Goal: Task Accomplishment & Management: Use online tool/utility

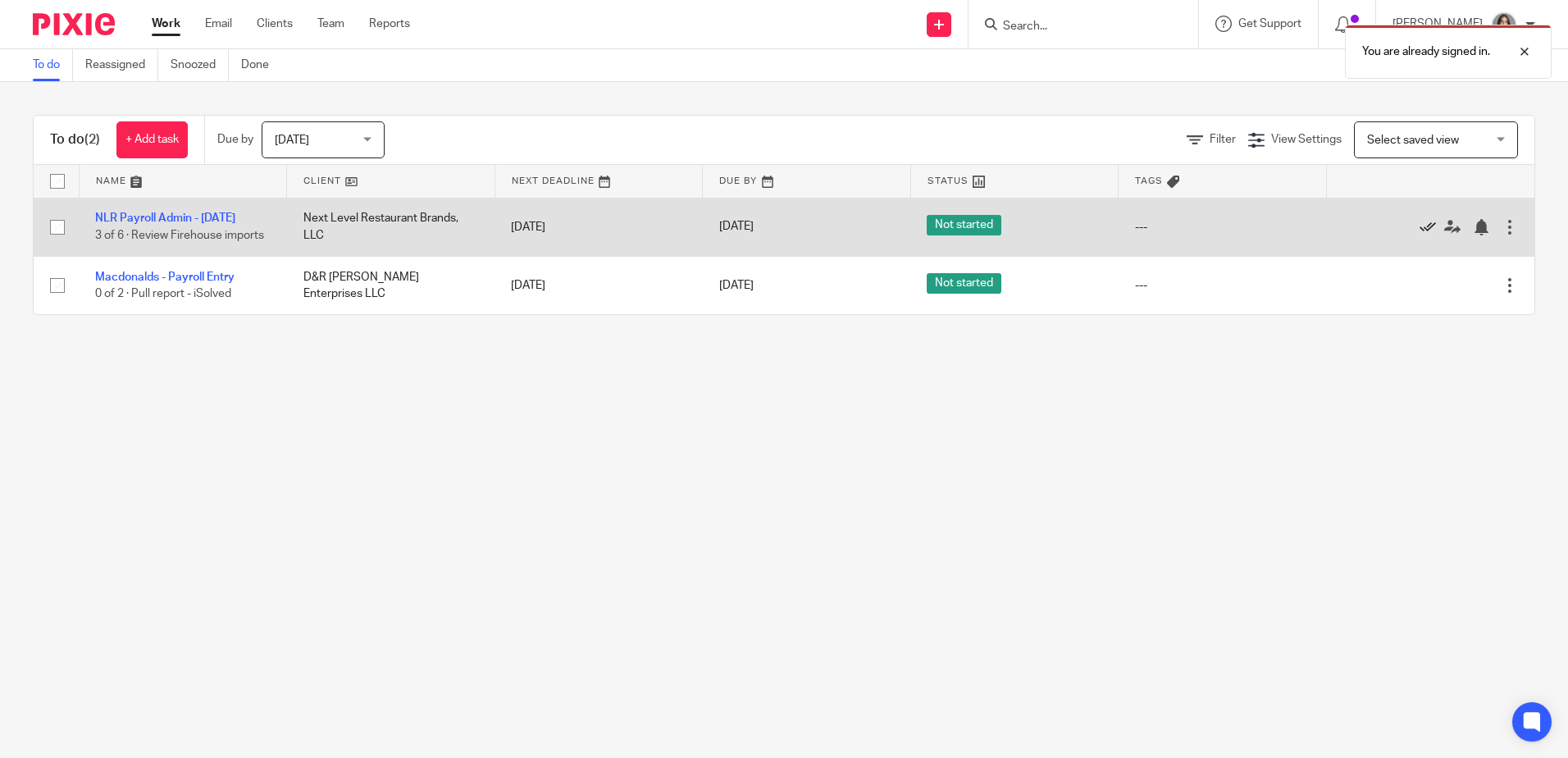
click at [1420, 226] on icon at bounding box center [1428, 228] width 17 height 17
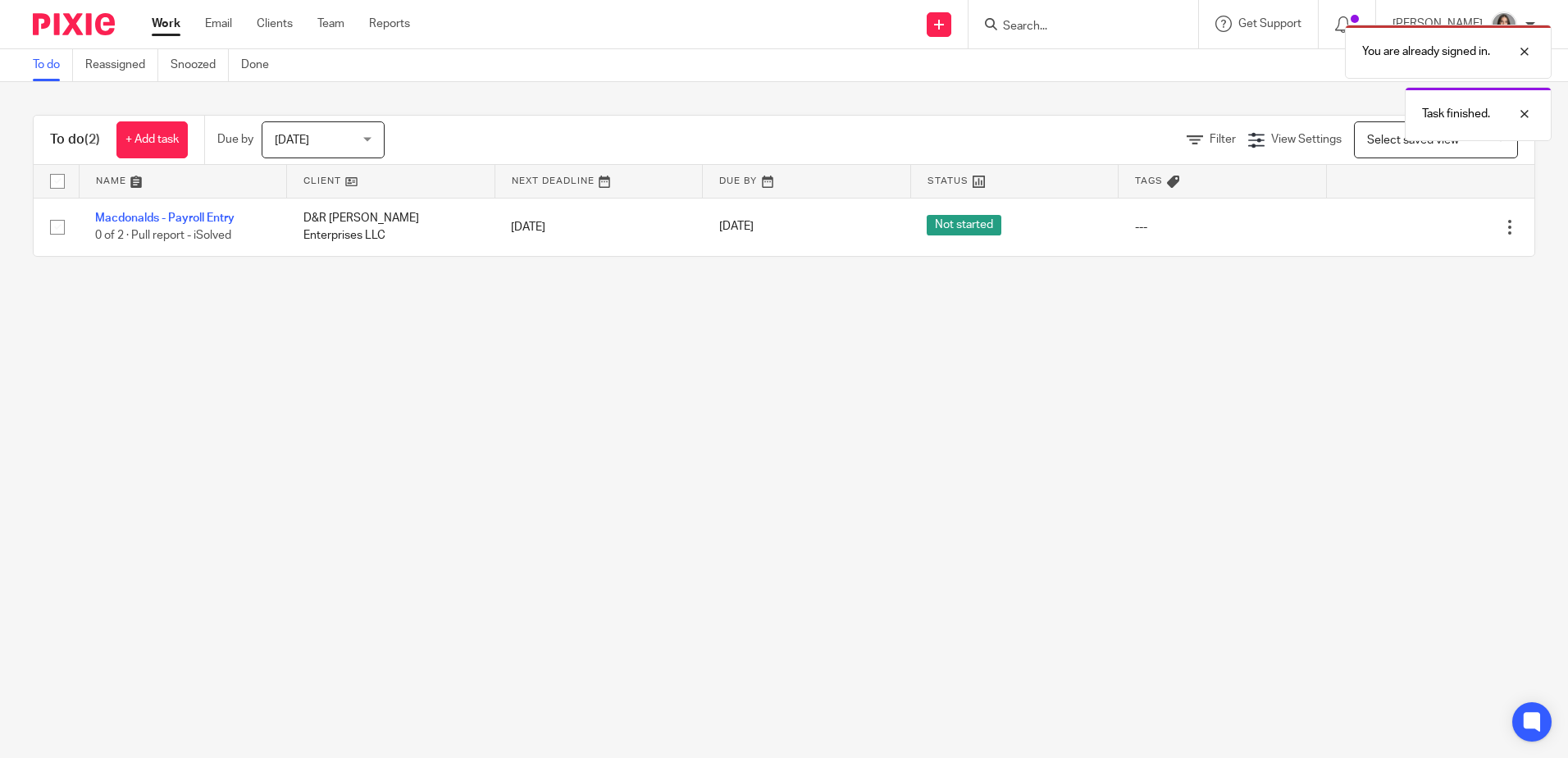
click at [353, 123] on div "Due by Today Today Today Tomorrow This week Next week This month Next month All…" at bounding box center [309, 140] width 209 height 48
click at [360, 141] on span "Today" at bounding box center [318, 140] width 87 height 35
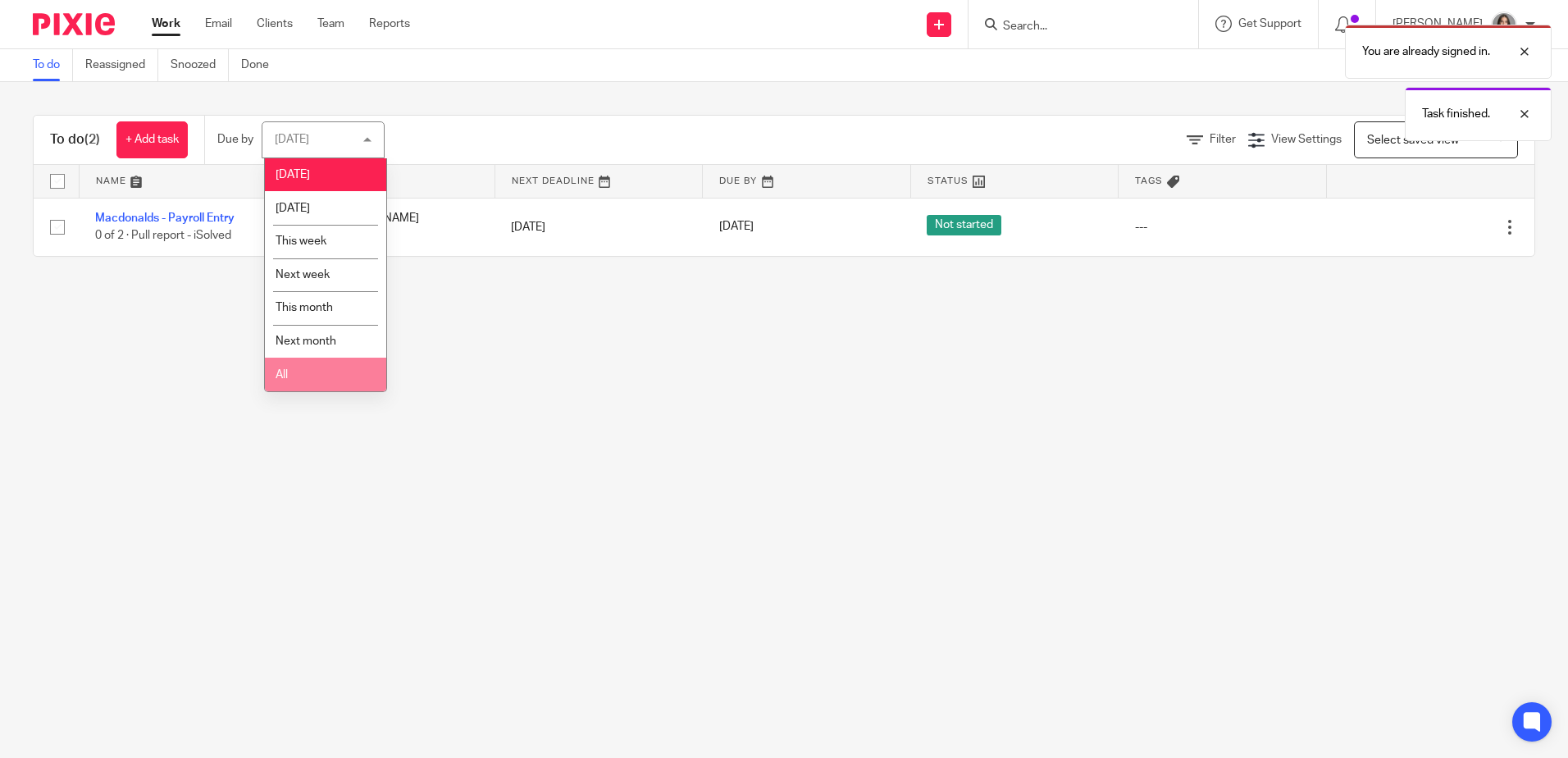
click at [338, 382] on li "All" at bounding box center [325, 374] width 122 height 34
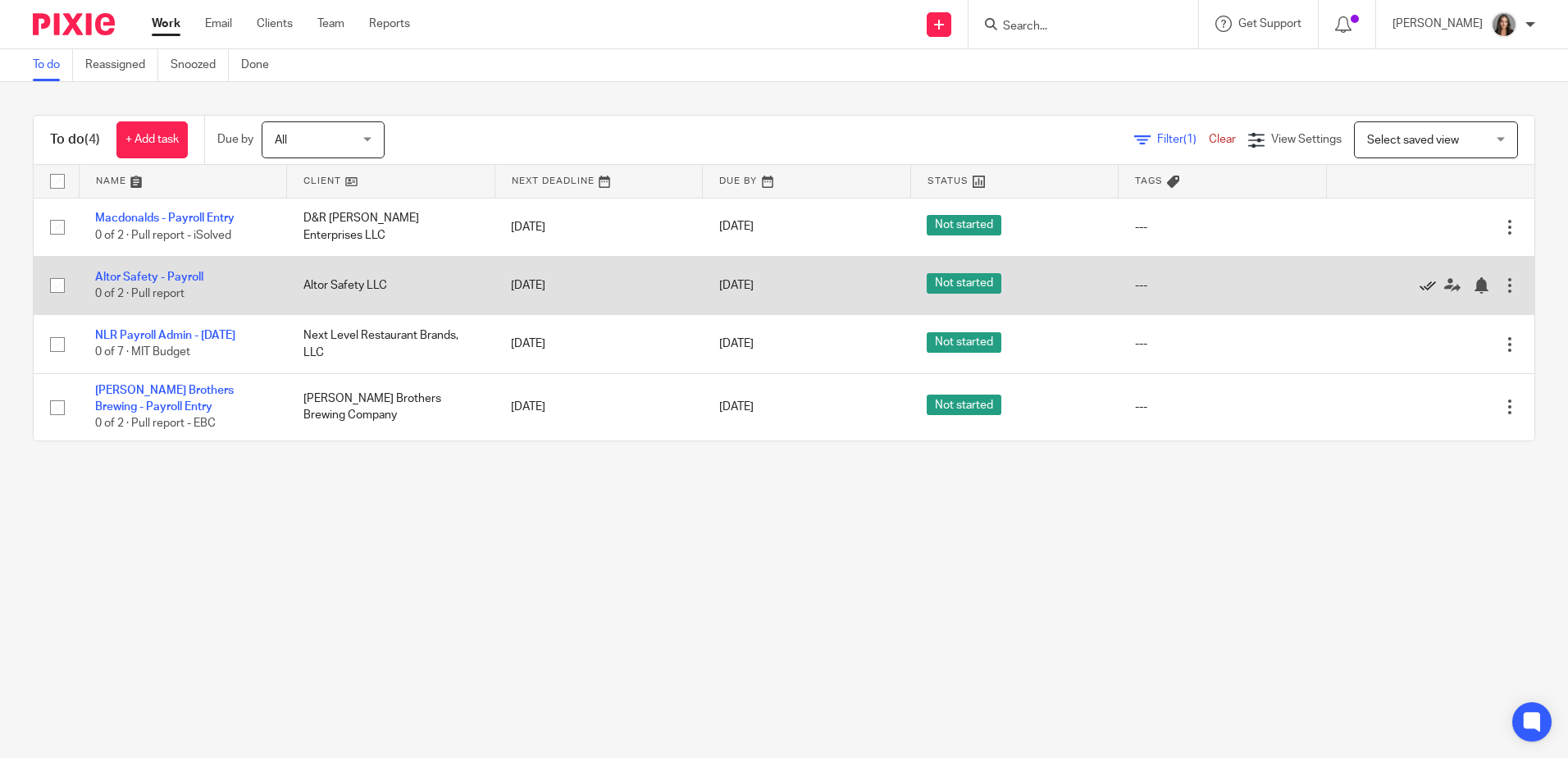
click at [1420, 286] on icon at bounding box center [1428, 286] width 17 height 17
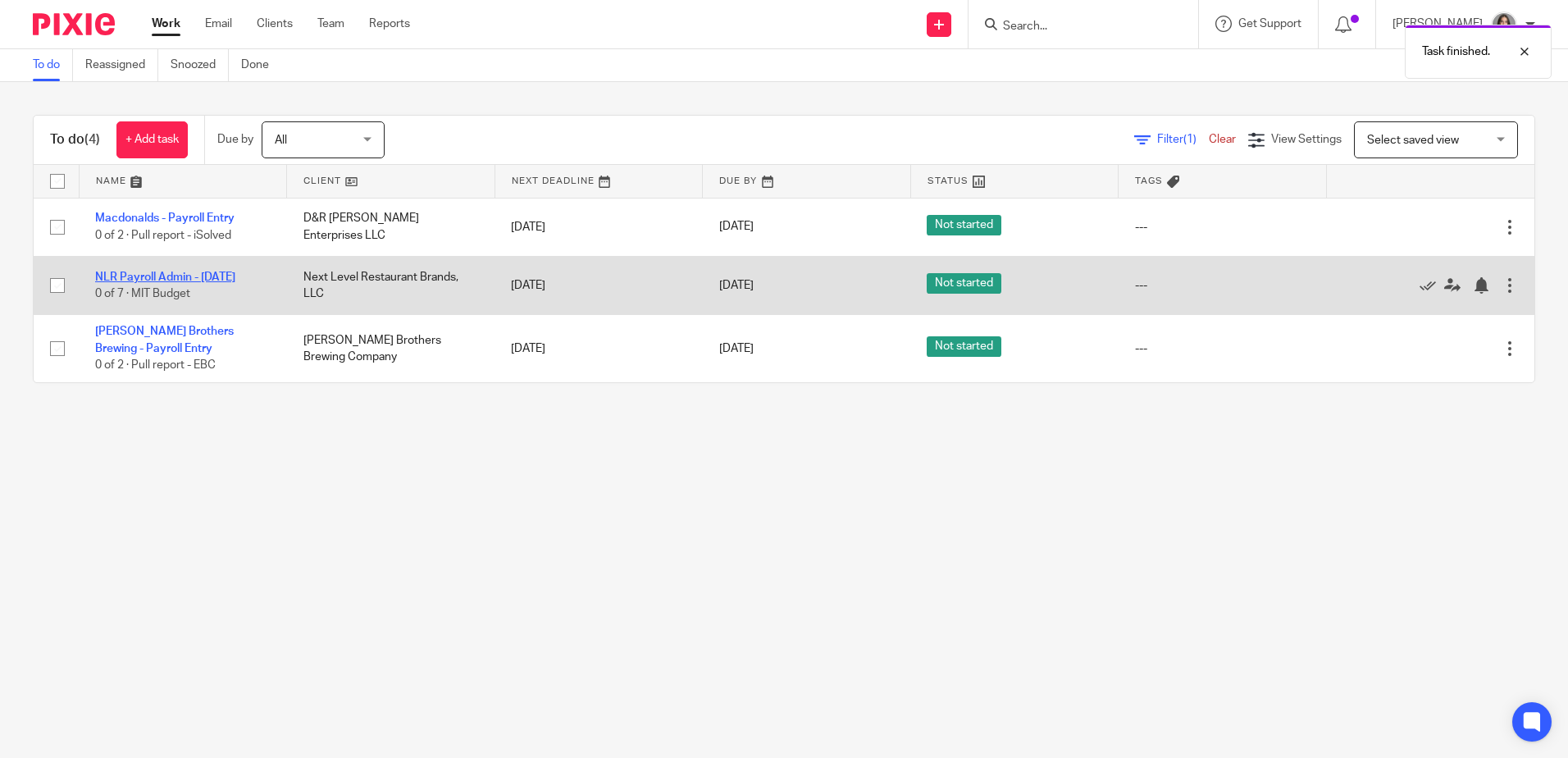
click at [211, 274] on link "NLR Payroll Admin - [DATE]" at bounding box center [165, 278] width 140 height 12
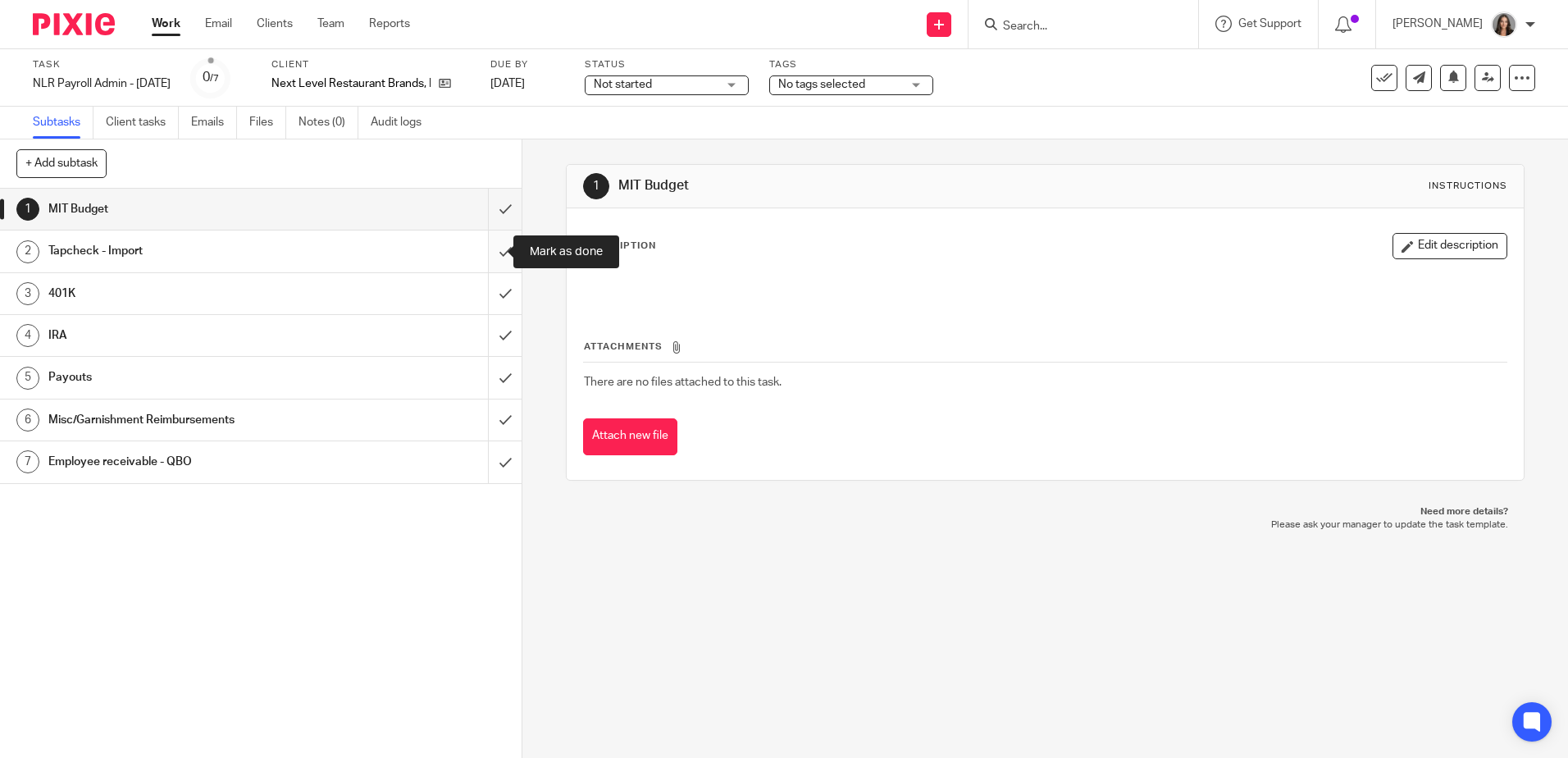
click at [490, 251] on input "submit" at bounding box center [261, 251] width 522 height 41
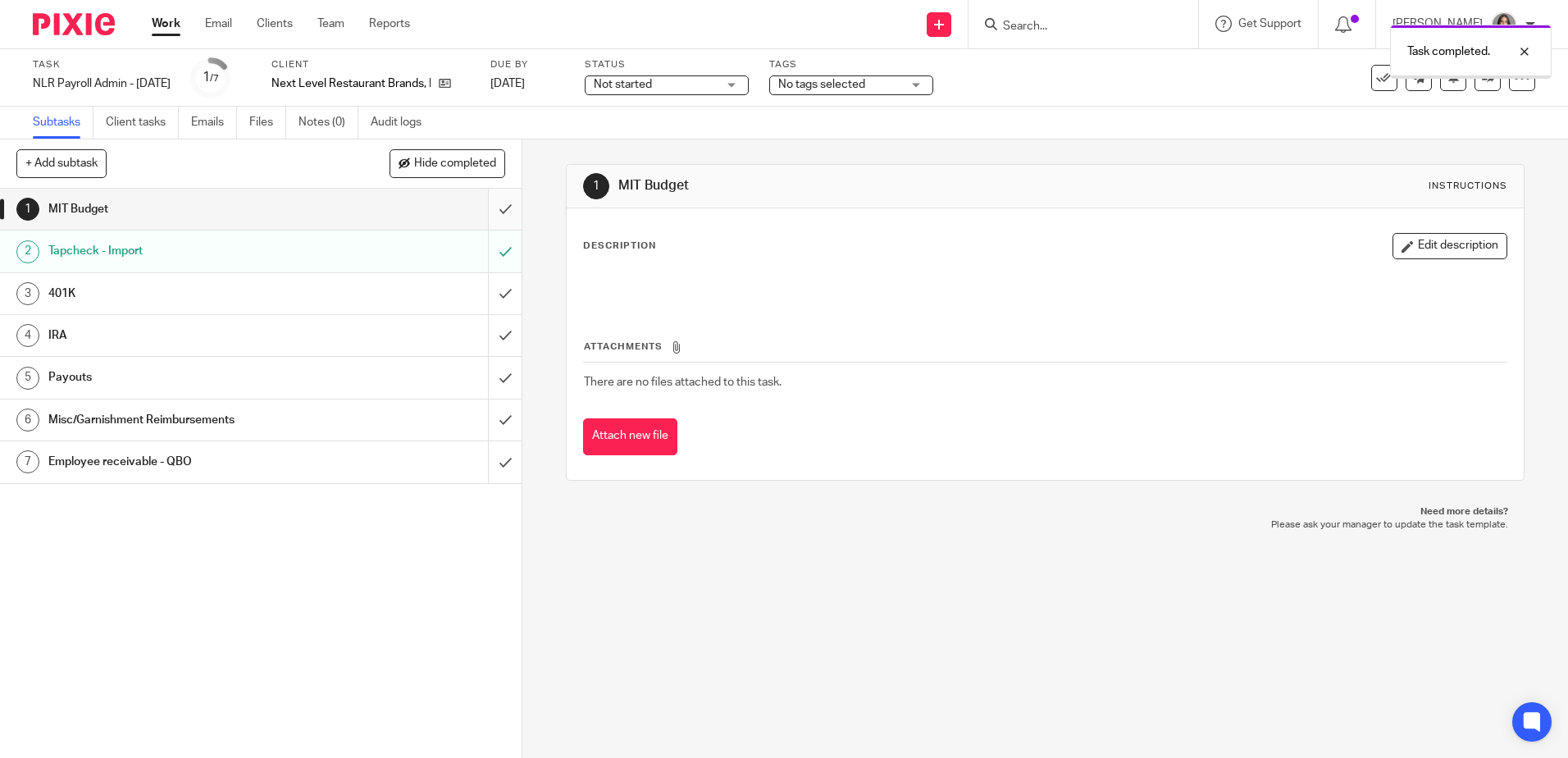
click at [486, 212] on input "submit" at bounding box center [261, 210] width 522 height 41
